Goal: Find contact information: Find contact information

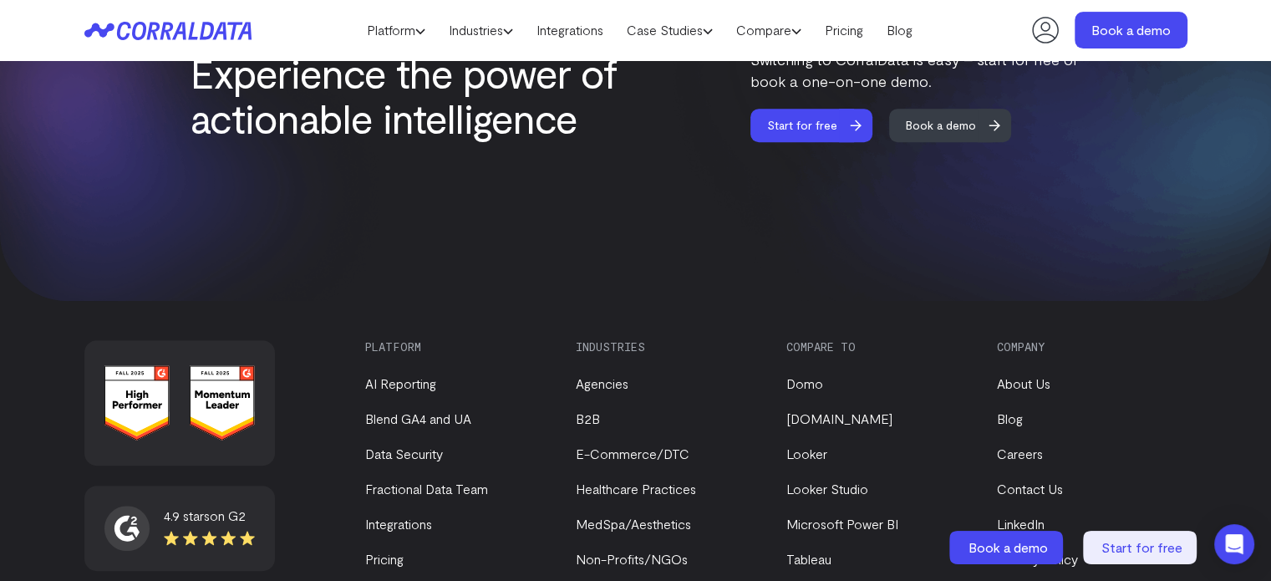
scroll to position [7280, 0]
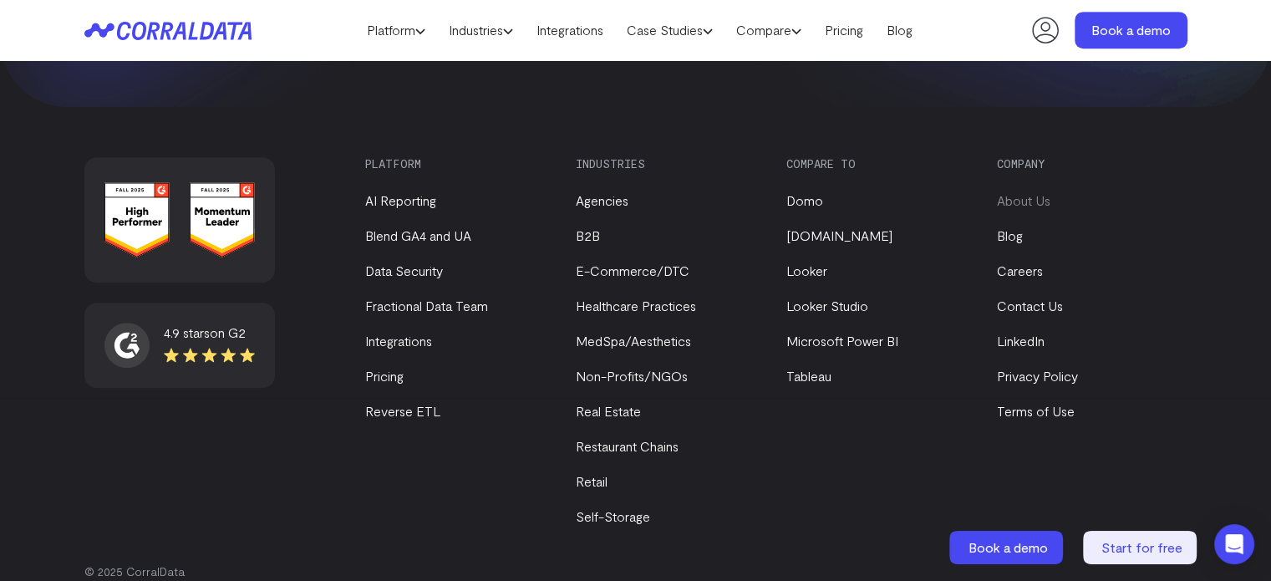
click at [1016, 192] on link "About Us" at bounding box center [1023, 200] width 53 height 16
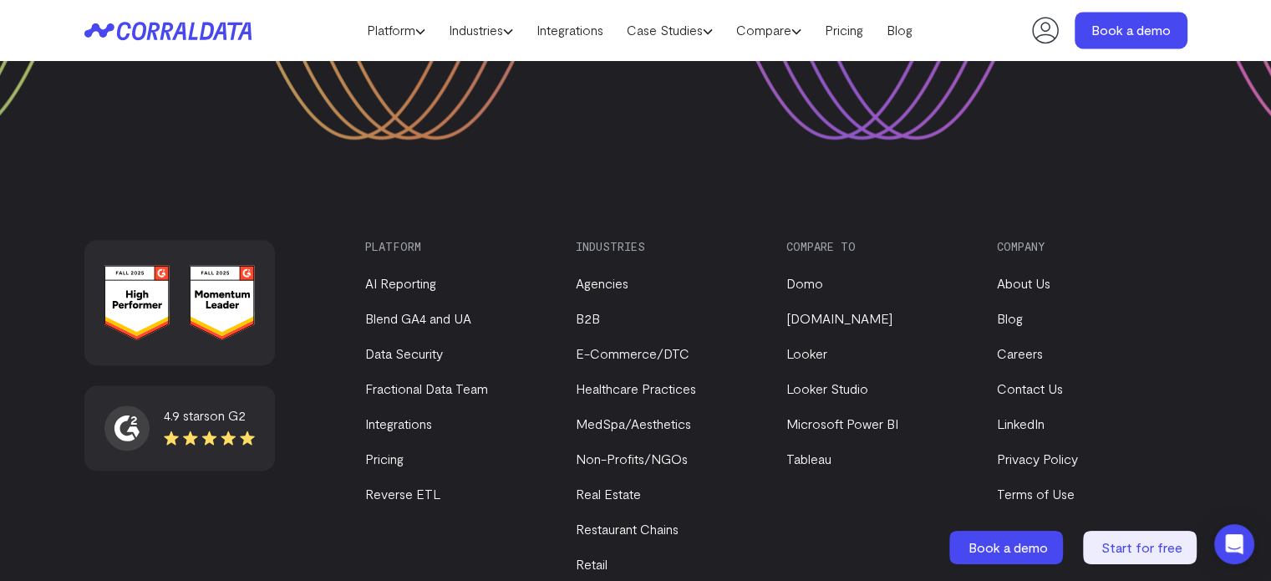
scroll to position [2413, 0]
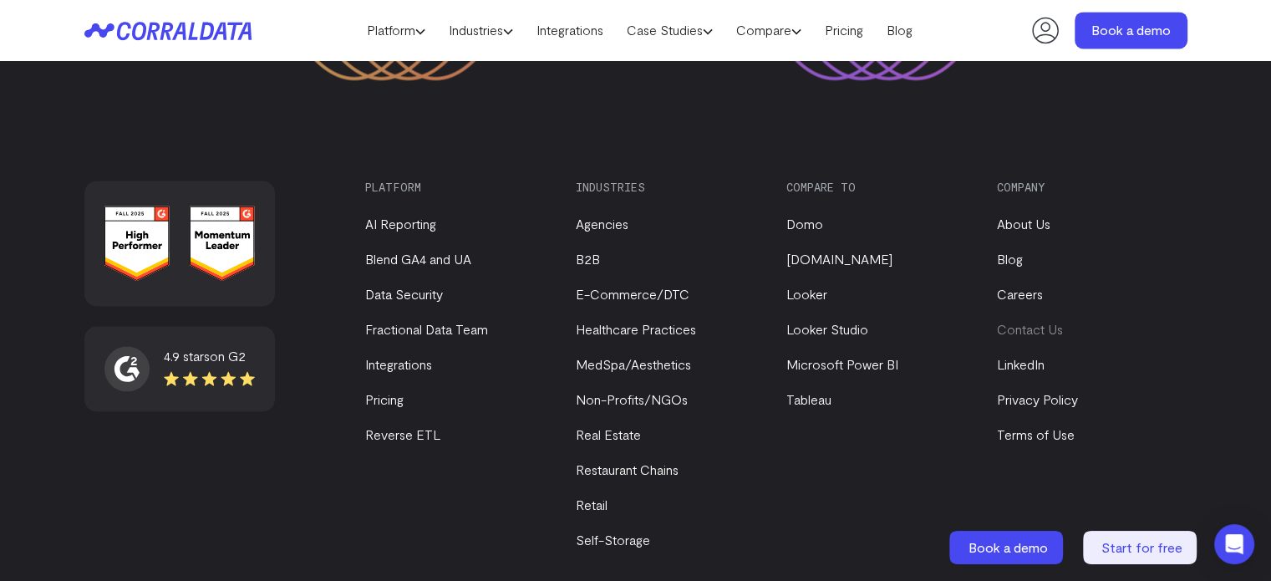
click at [1027, 321] on link "Contact Us" at bounding box center [1030, 329] width 66 height 16
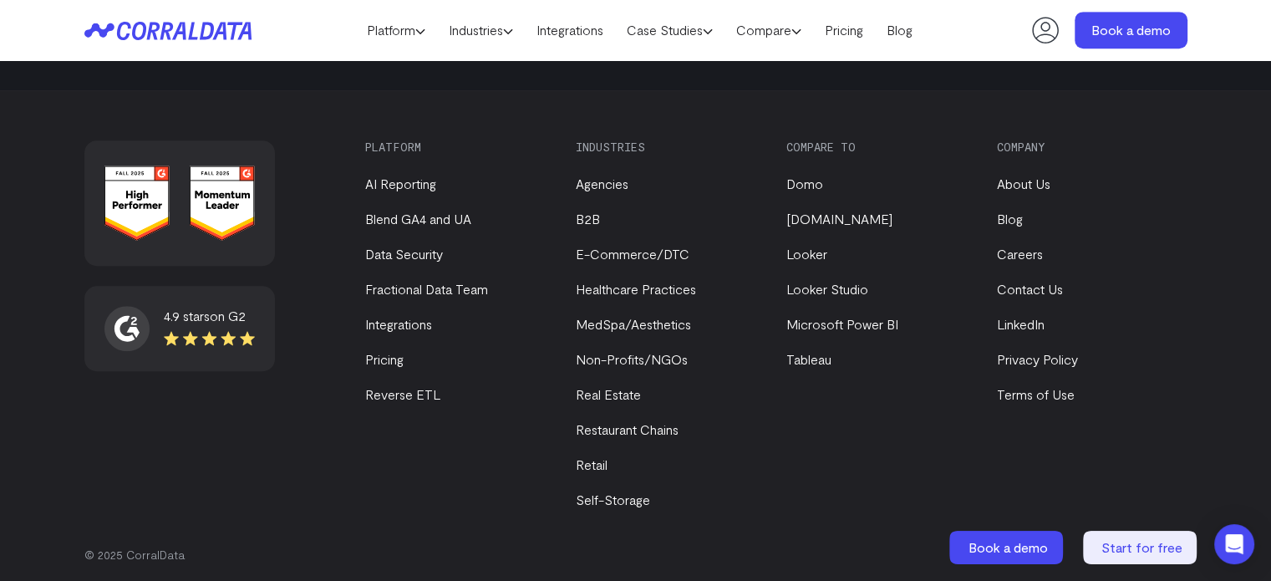
scroll to position [1233, 0]
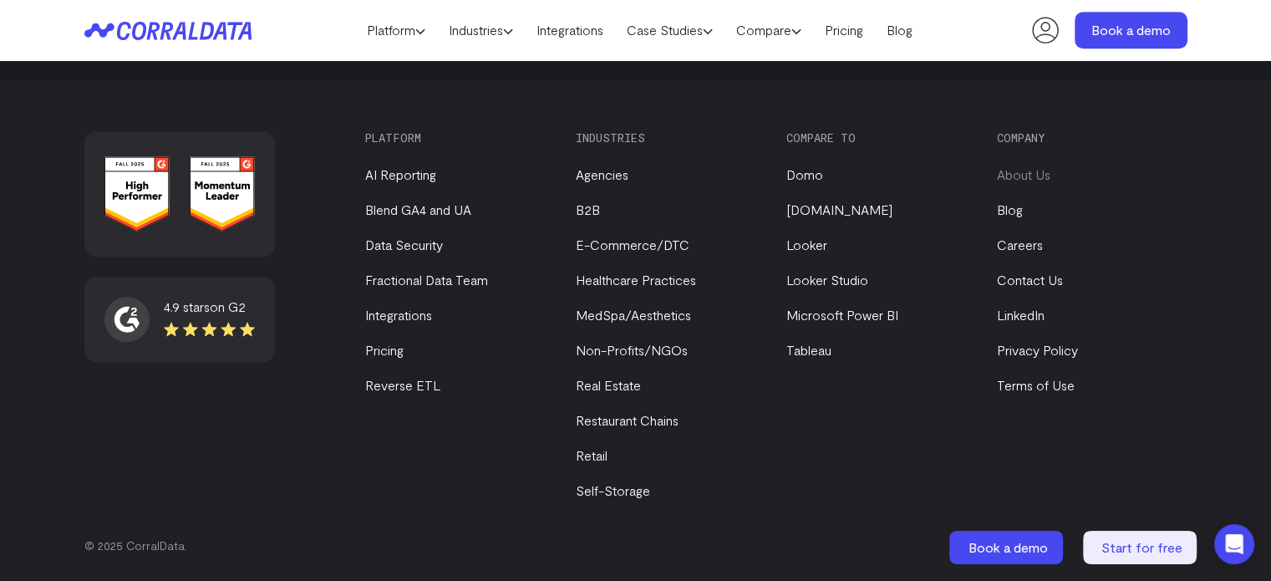
click at [1030, 170] on link "About Us" at bounding box center [1023, 174] width 53 height 16
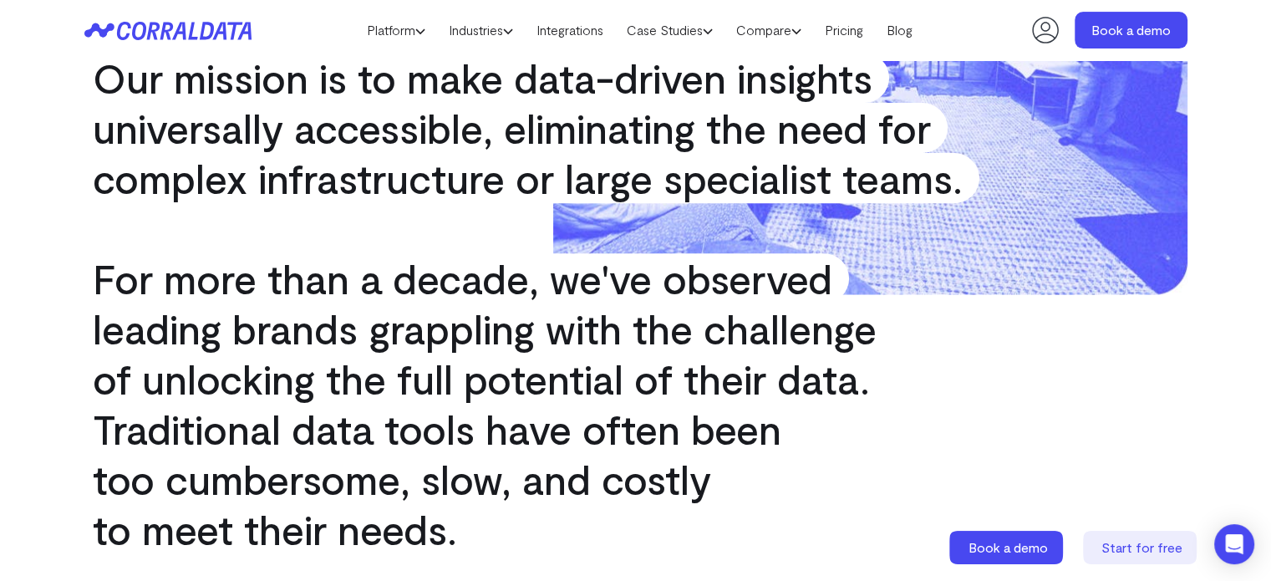
scroll to position [585, 0]
